Goal: Find specific page/section

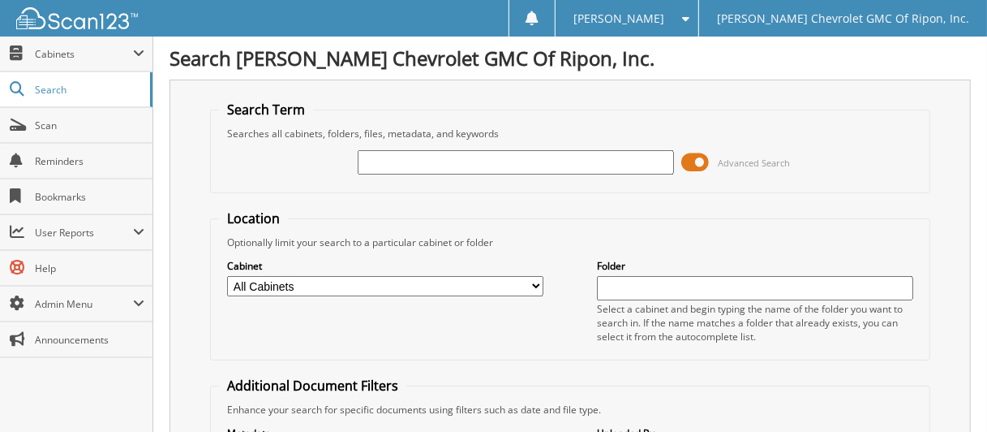
click at [437, 155] on input "text" at bounding box center [516, 162] width 316 height 24
type input "ROETS,JOHN"
click at [692, 155] on span at bounding box center [696, 162] width 28 height 24
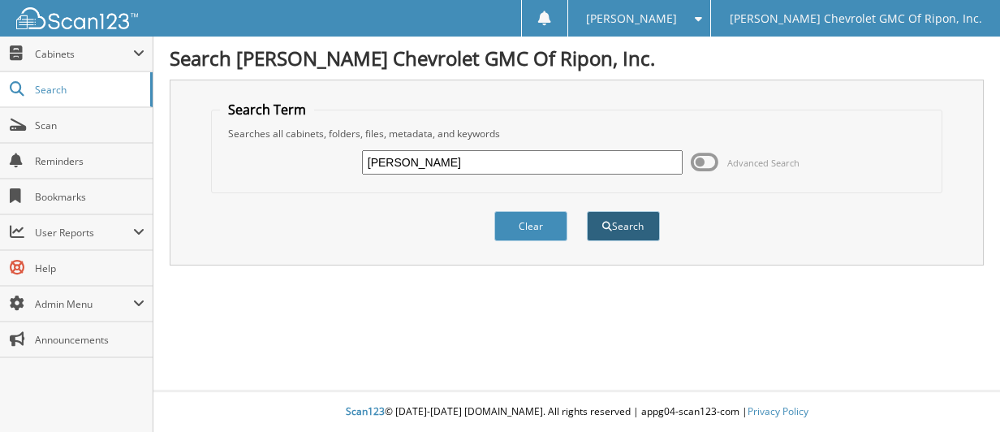
click at [607, 222] on span "submit" at bounding box center [607, 227] width 10 height 10
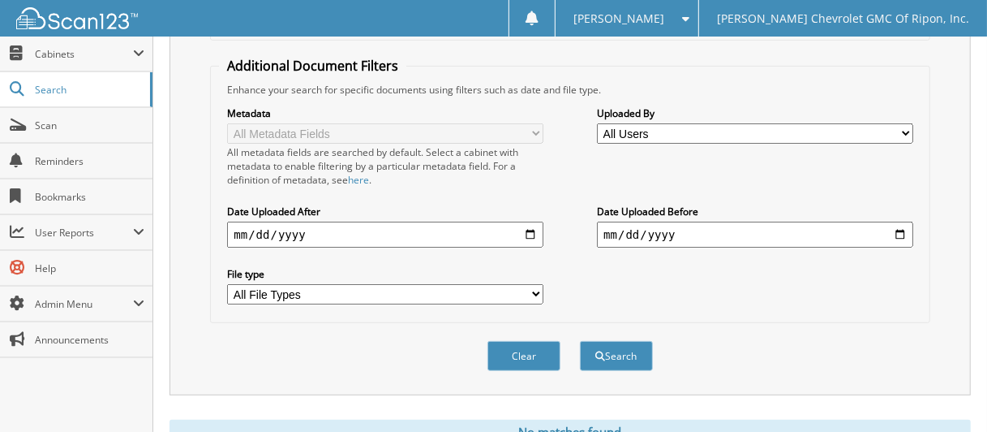
scroll to position [325, 0]
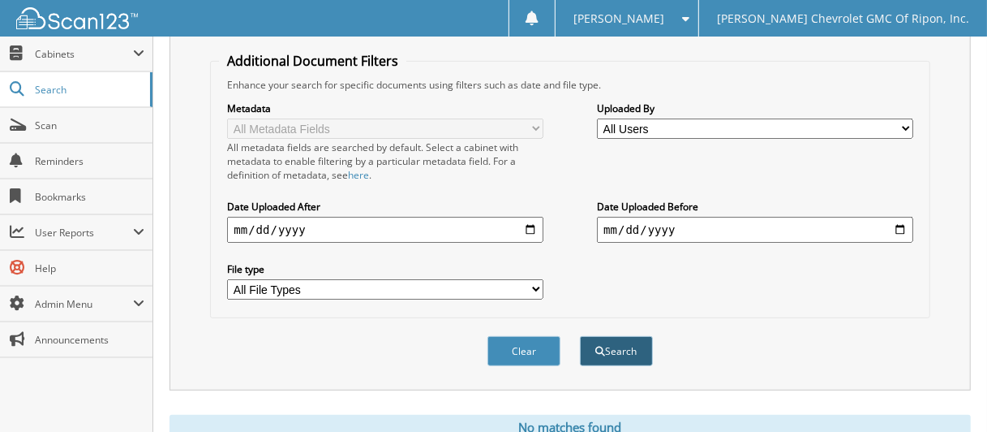
click at [617, 340] on button "Search" at bounding box center [616, 351] width 73 height 30
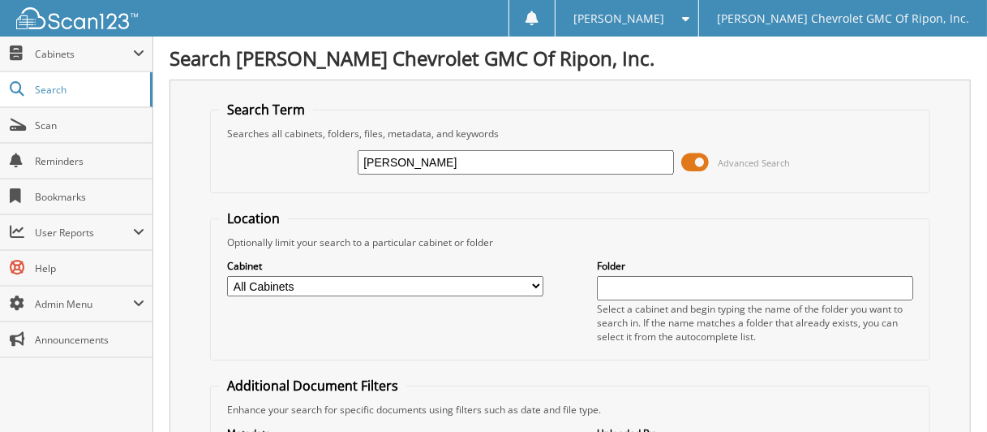
drag, startPoint x: 457, startPoint y: 158, endPoint x: 332, endPoint y: 160, distance: 125.0
click at [332, 160] on div "ROETS,JOHN Advanced Search" at bounding box center [570, 162] width 702 height 44
type input "RG1153A"
click at [692, 158] on span at bounding box center [696, 162] width 28 height 24
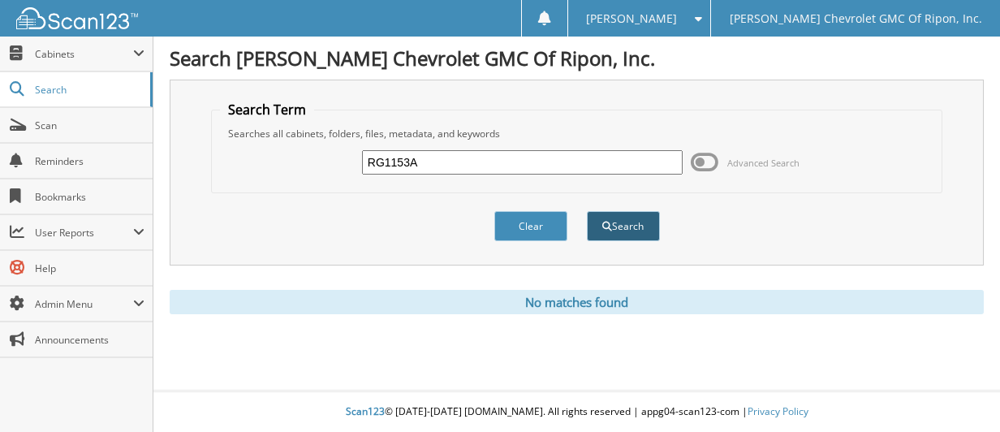
click at [623, 222] on button "Search" at bounding box center [623, 226] width 73 height 30
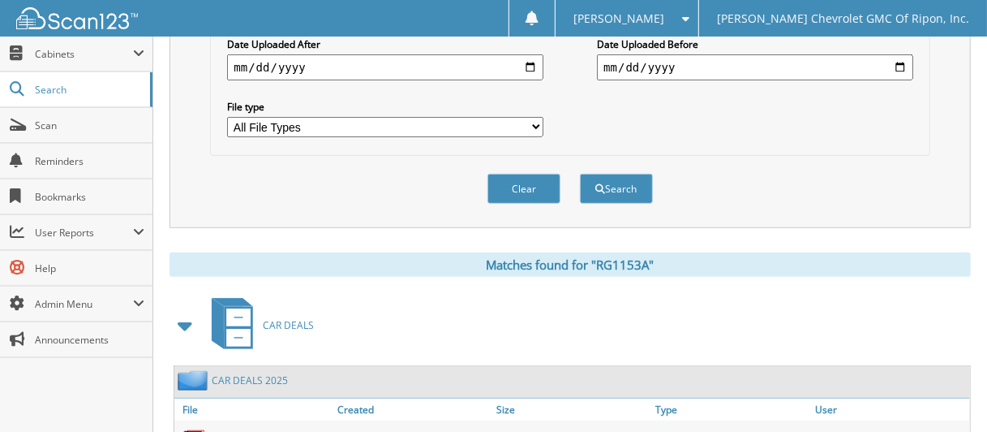
scroll to position [649, 0]
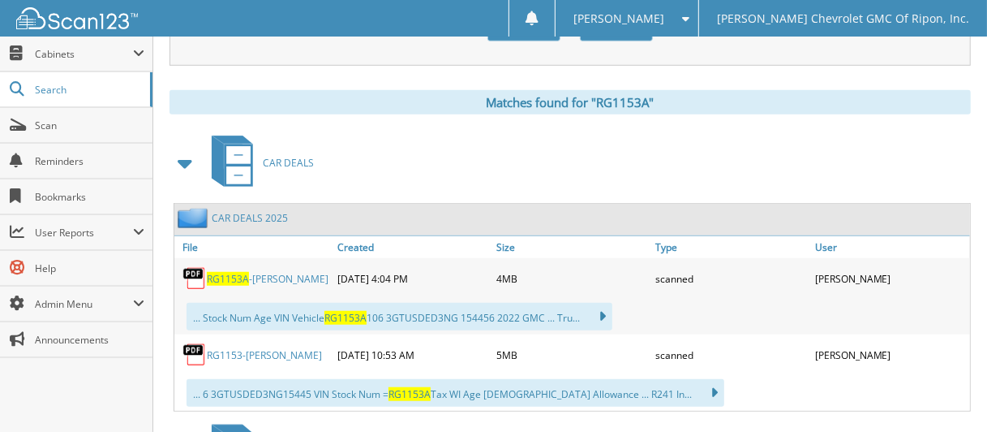
click at [274, 272] on link "RG1153A -RAETS,JOHN" at bounding box center [268, 279] width 122 height 14
click at [234, 211] on link "CAR DEALS 2025" at bounding box center [250, 218] width 76 height 14
